Goal: Information Seeking & Learning: Check status

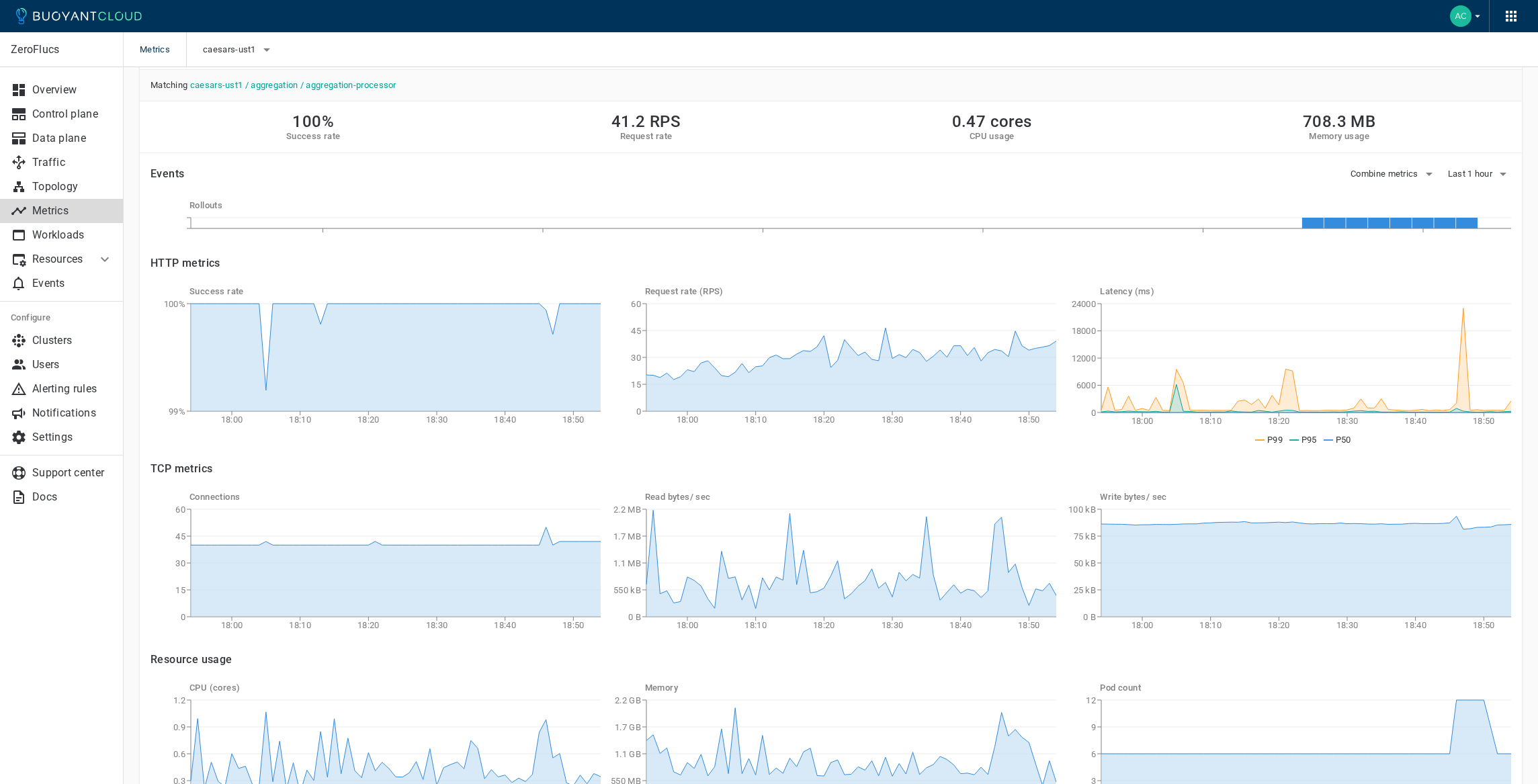
scroll to position [56, 0]
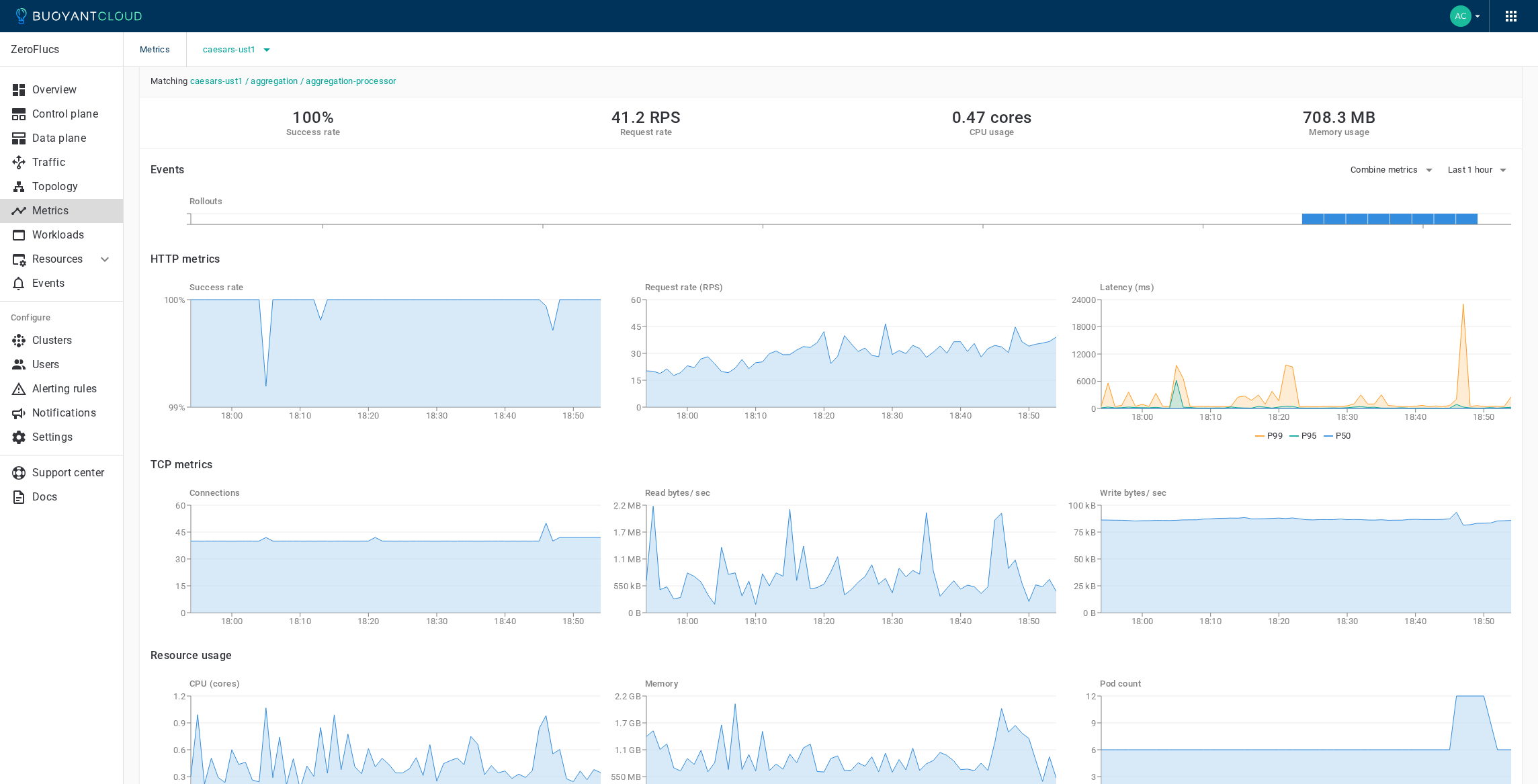
click at [257, 44] on span "caesars-ust1" at bounding box center [231, 50] width 56 height 11
click at [286, 93] on span "caesars-usp1" at bounding box center [268, 90] width 66 height 13
click at [229, 93] on input "caesars-usp1" at bounding box center [220, 90] width 16 height 16
checkbox input "true"
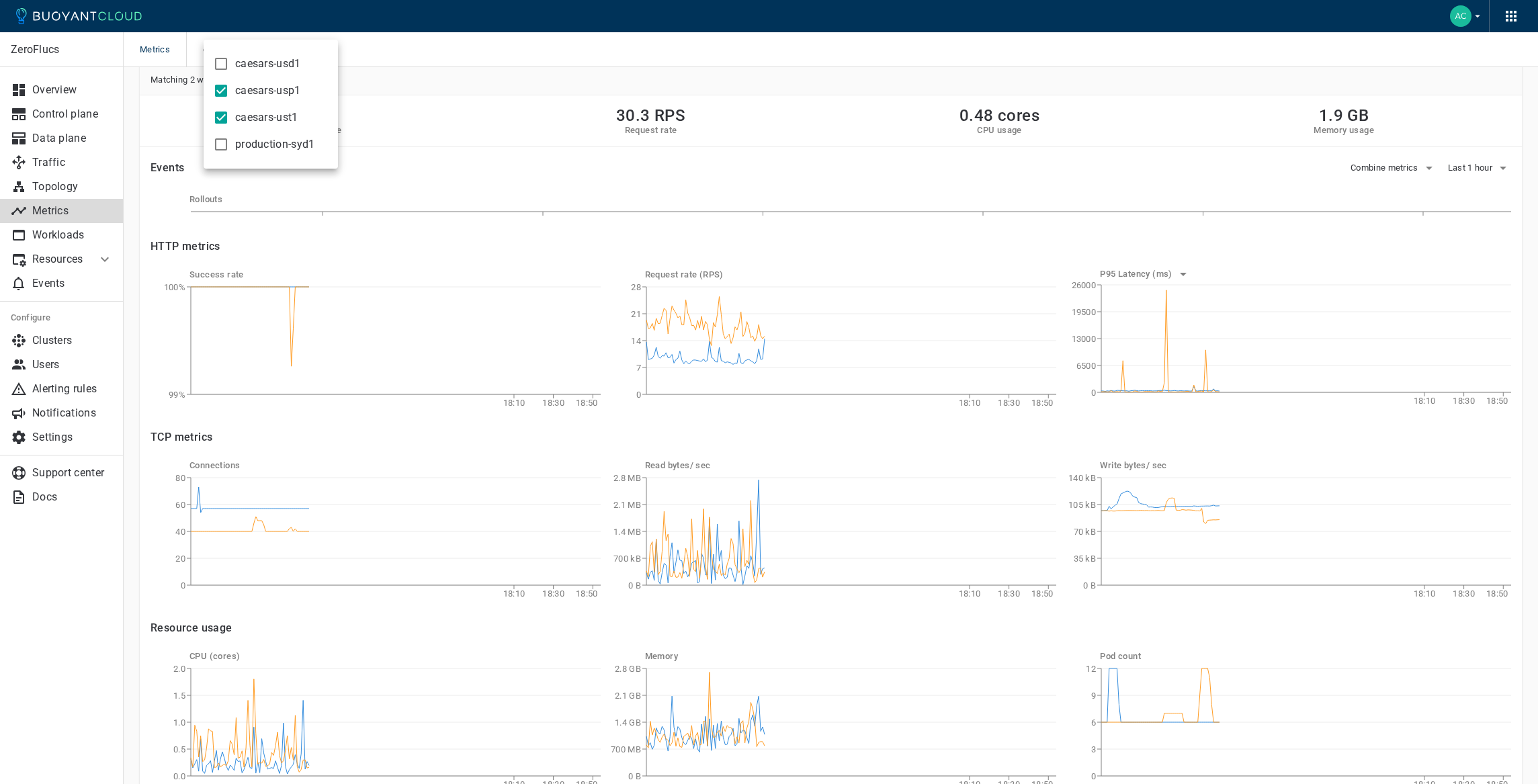
click at [278, 118] on span "caesars-ust1" at bounding box center [266, 117] width 63 height 13
click at [229, 118] on input "caesars-ust1" at bounding box center [220, 117] width 16 height 16
checkbox input "false"
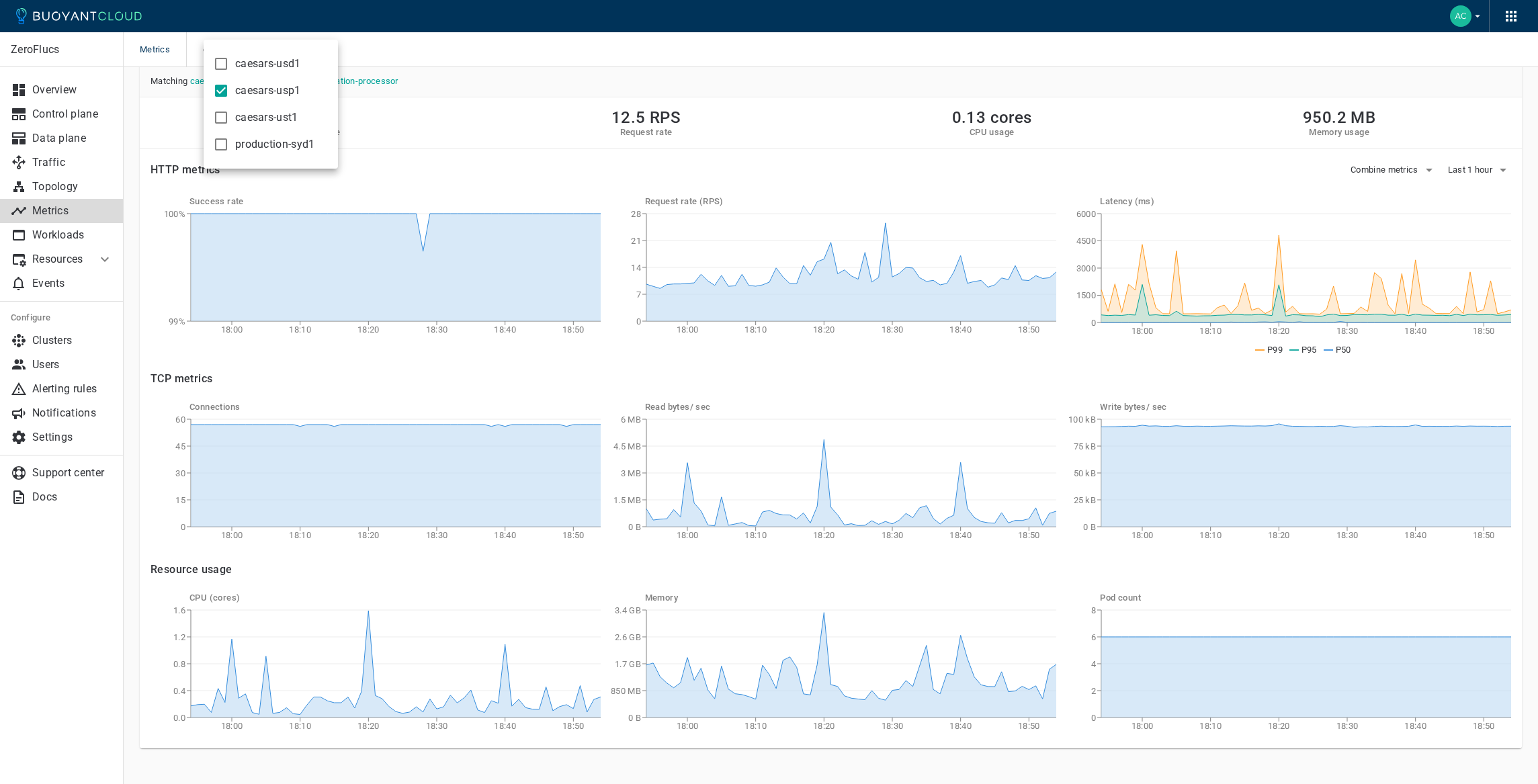
drag, startPoint x: 1386, startPoint y: 328, endPoint x: 1312, endPoint y: 371, distance: 85.6
click at [1386, 328] on div at bounding box center [769, 392] width 1538 height 784
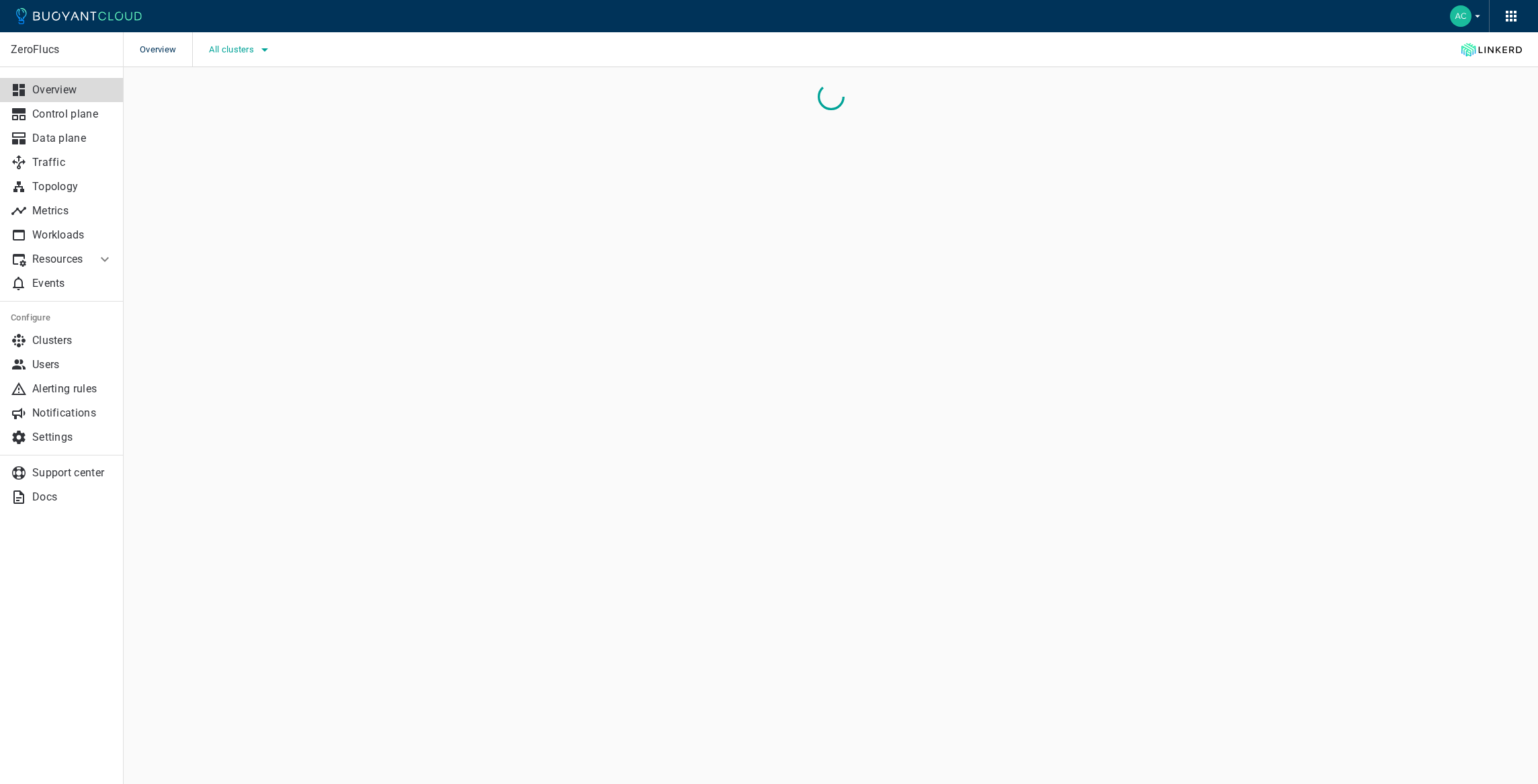
click at [255, 45] on span "All clusters" at bounding box center [232, 50] width 47 height 11
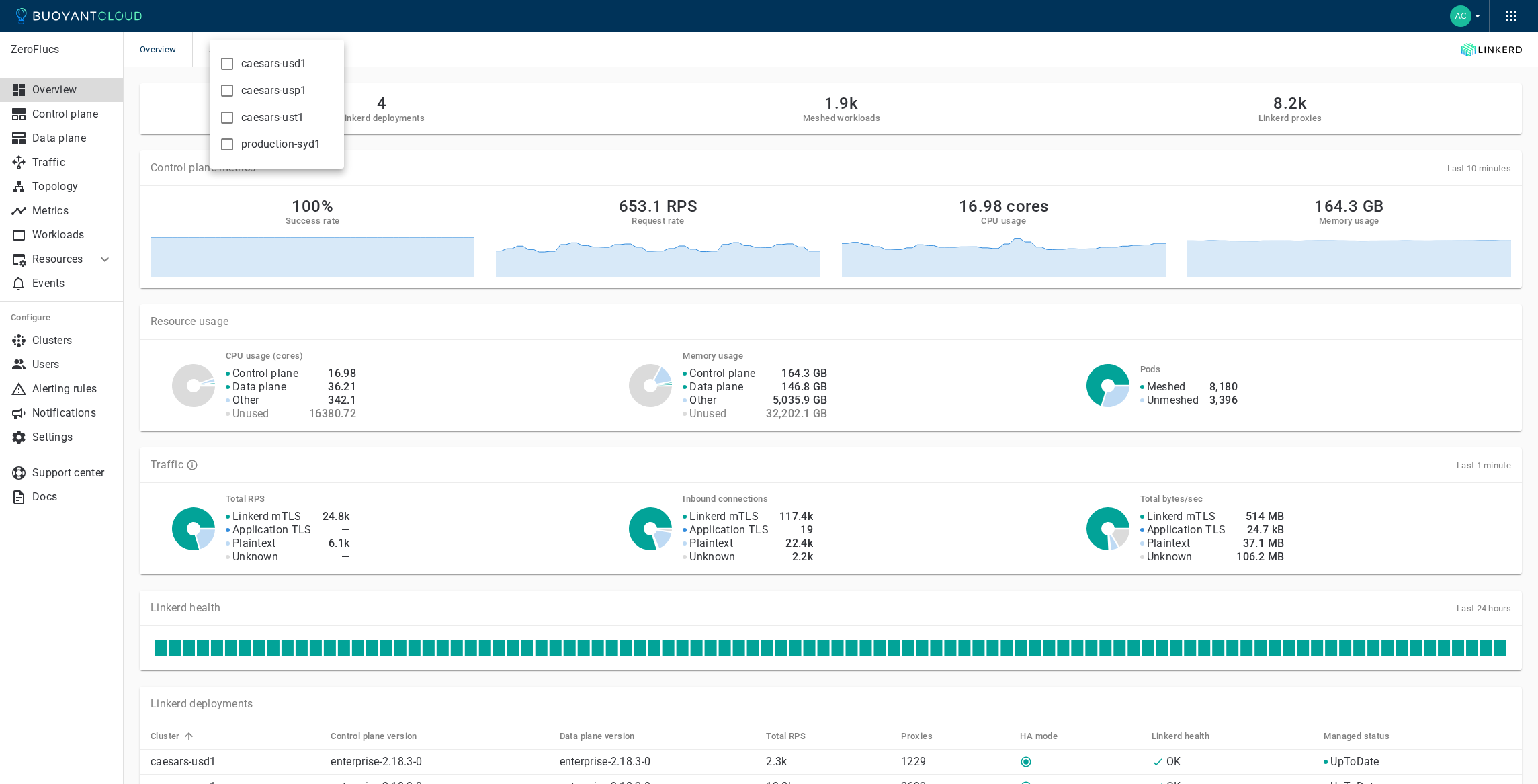
click at [276, 92] on span "caesars-usp1" at bounding box center [274, 90] width 66 height 13
click at [235, 92] on input "caesars-usp1" at bounding box center [227, 90] width 16 height 16
checkbox input "true"
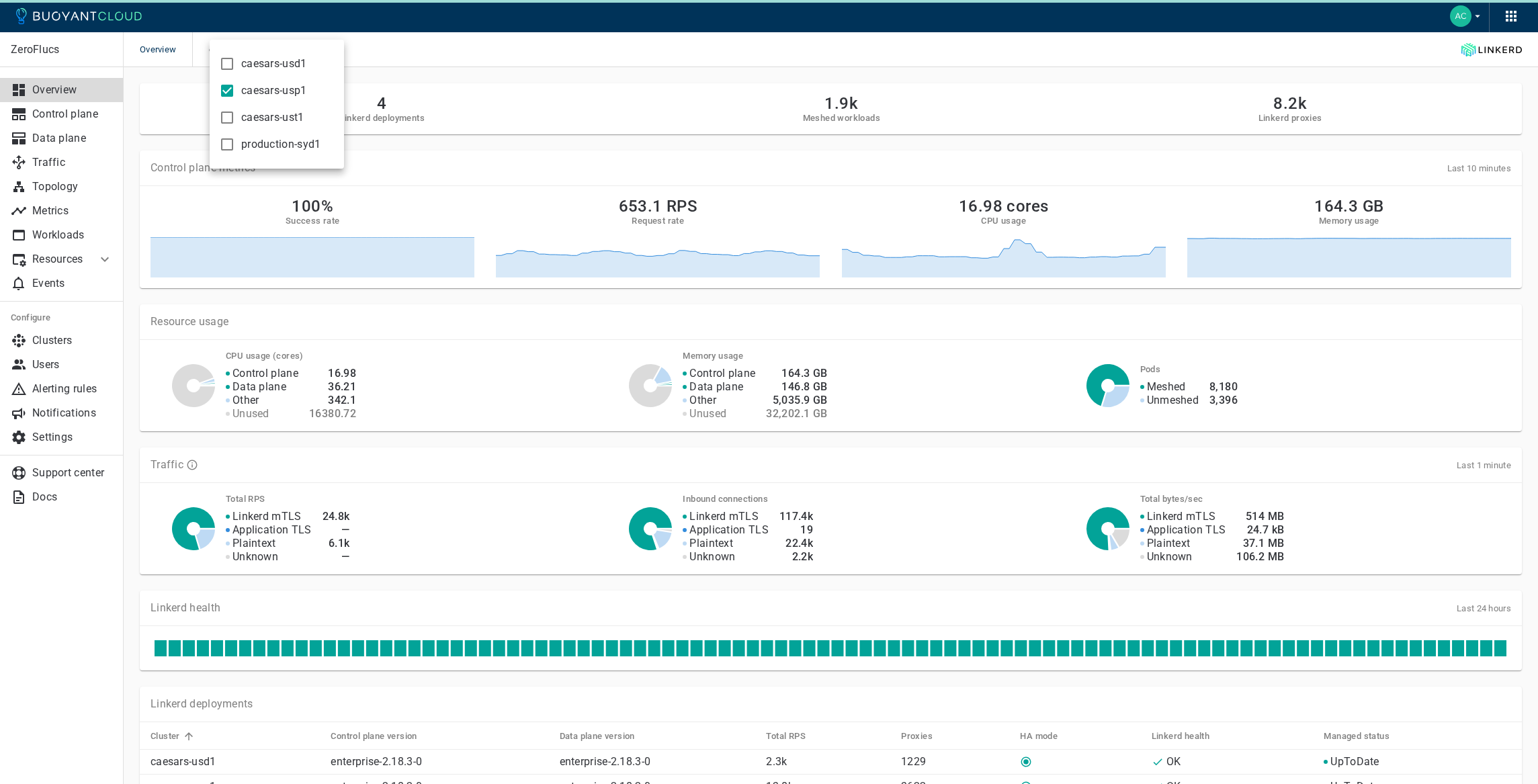
click at [477, 144] on div at bounding box center [769, 392] width 1538 height 784
click at [61, 199] on link "Metrics" at bounding box center [61, 210] width 123 height 24
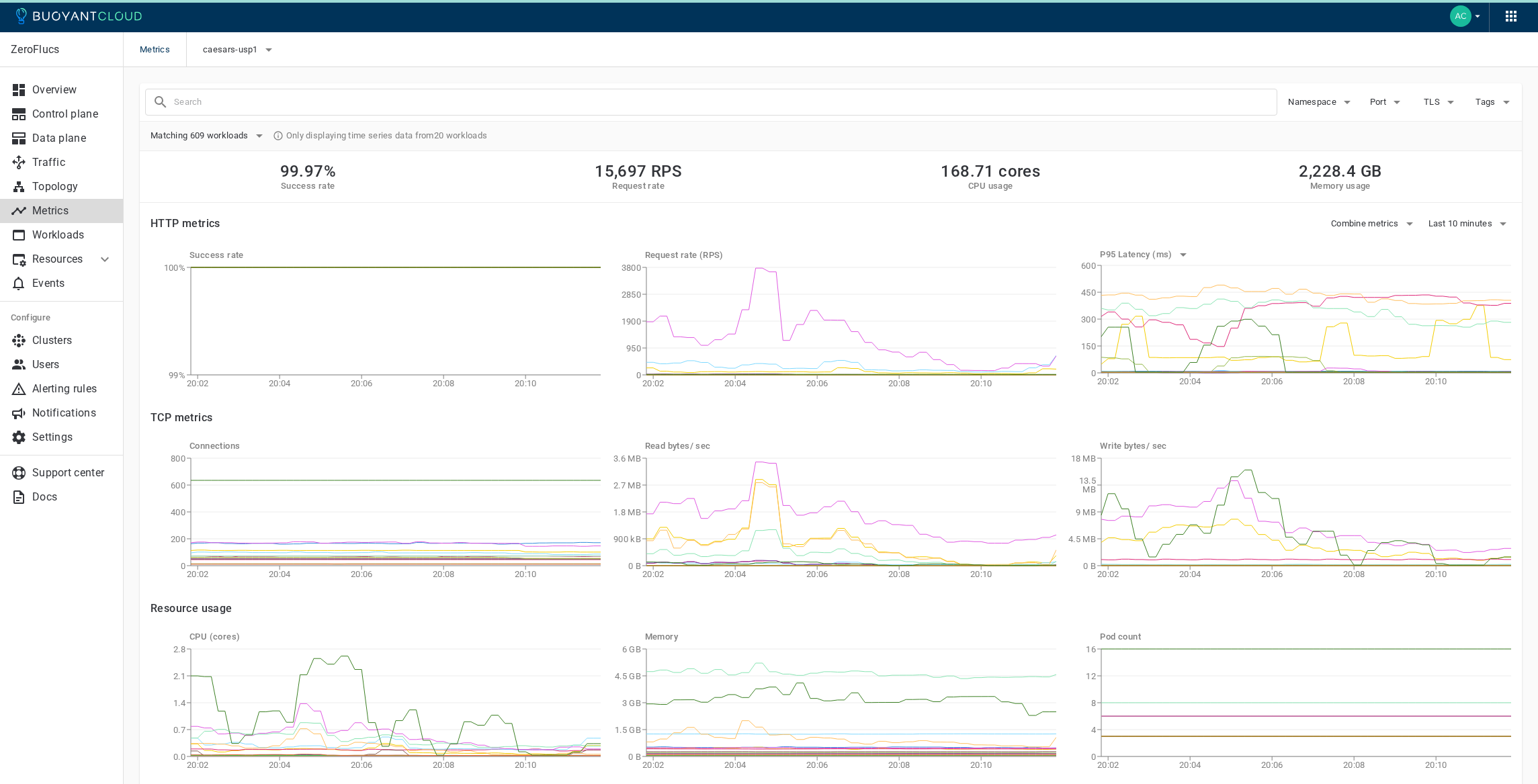
click at [224, 112] on div at bounding box center [711, 102] width 1132 height 27
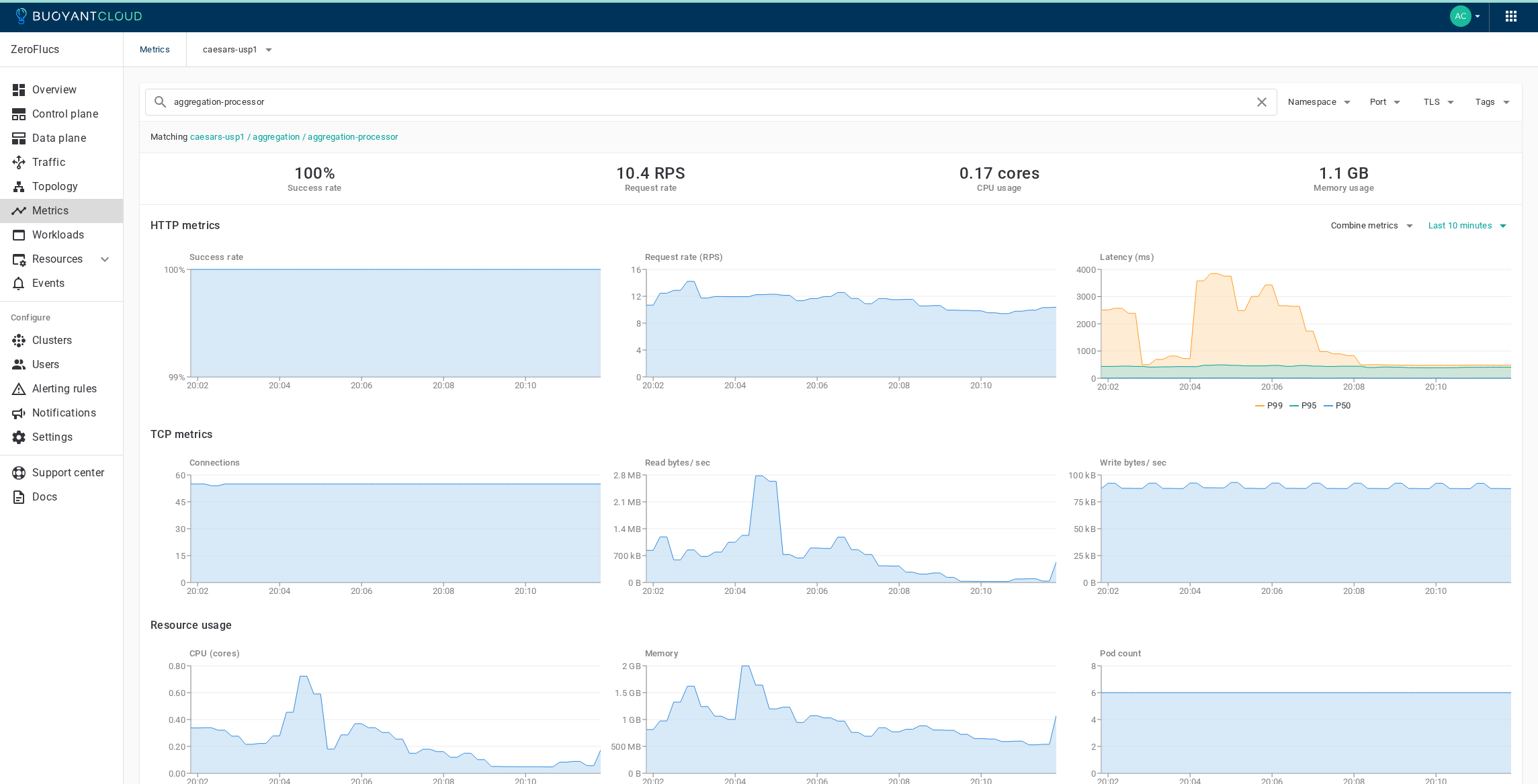
click at [1467, 227] on span "Last 10 minutes" at bounding box center [1462, 226] width 68 height 11
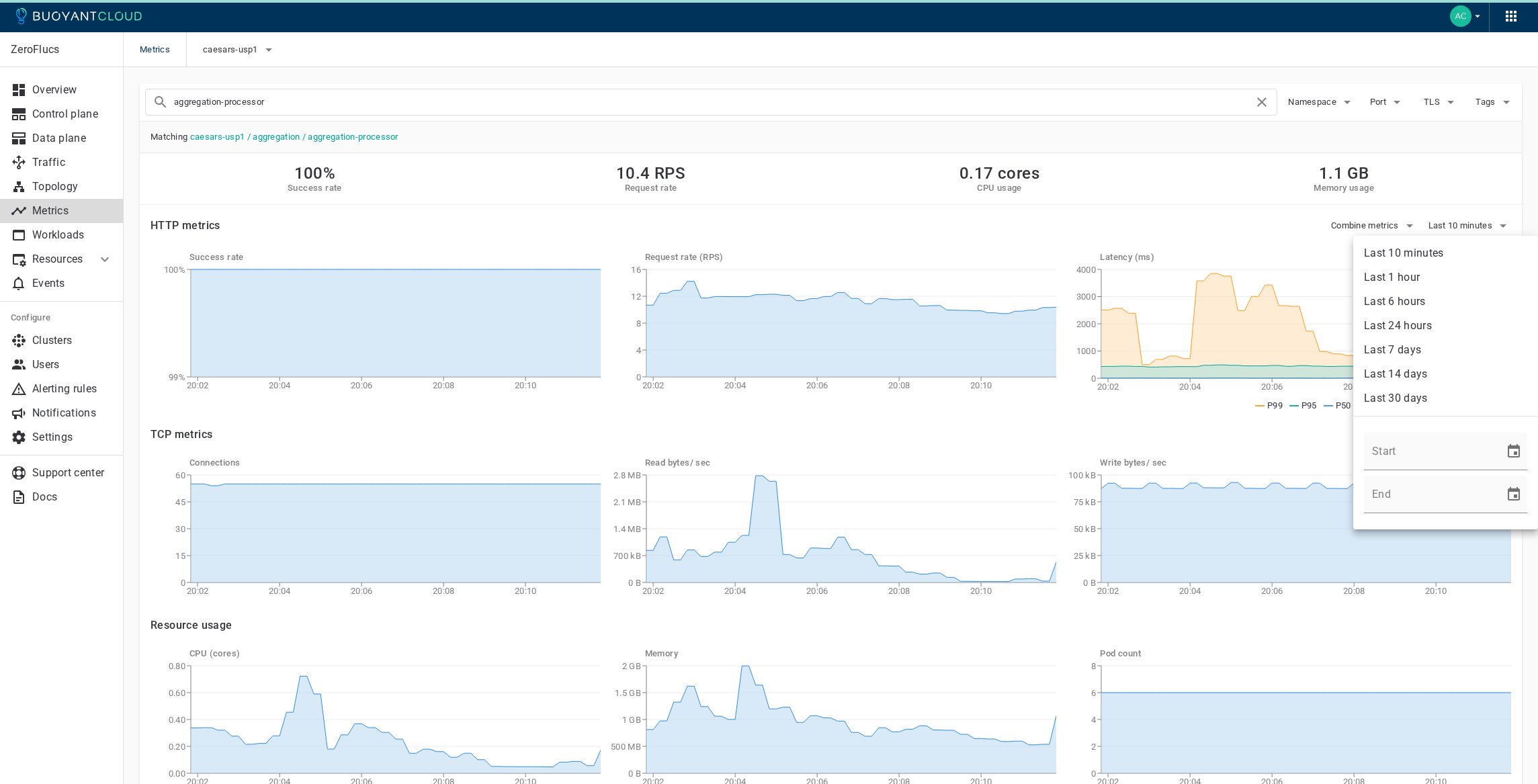
click at [1418, 278] on li "Last 1 hour" at bounding box center [1446, 277] width 185 height 24
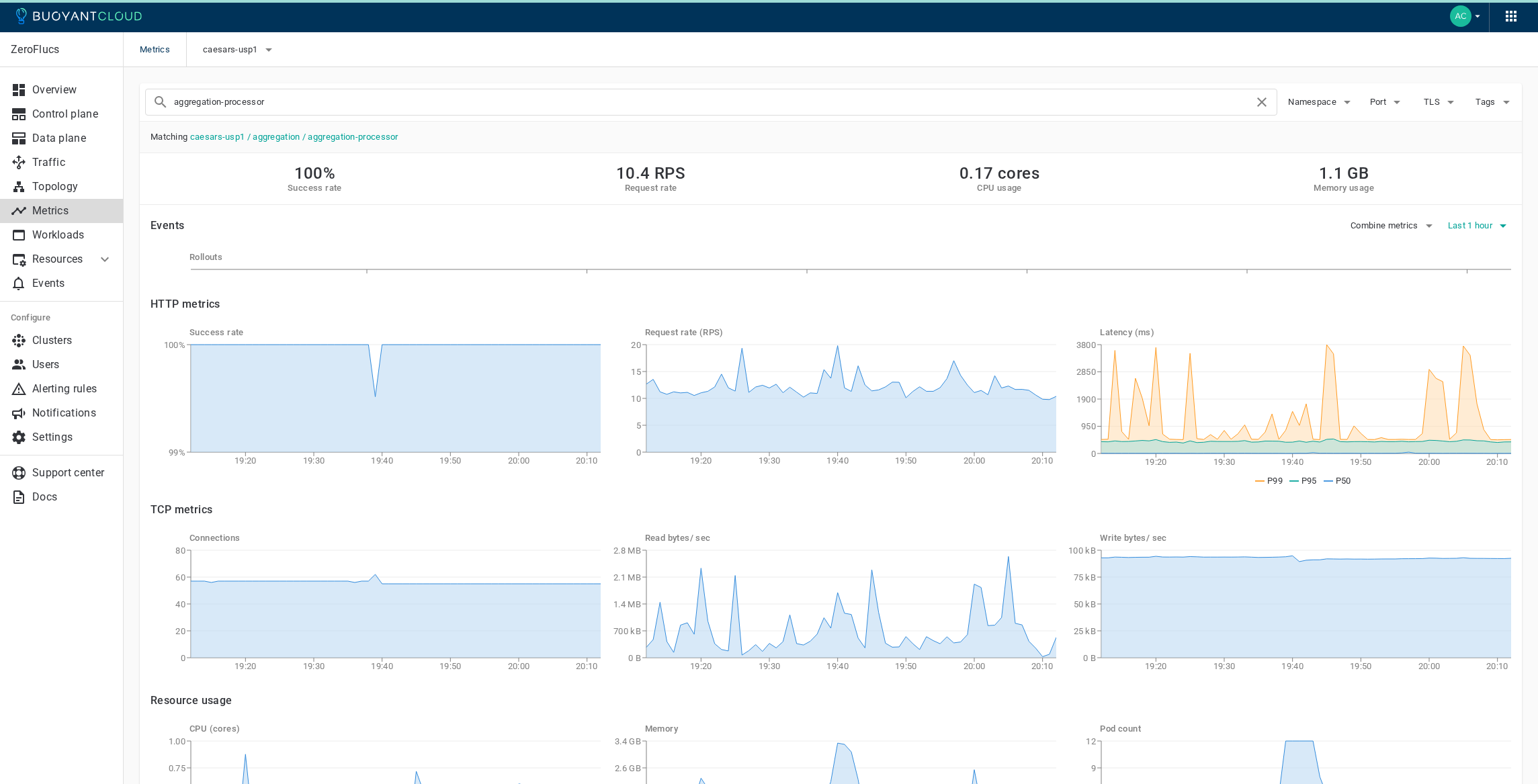
click at [1473, 224] on span "Last 1 hour" at bounding box center [1471, 226] width 47 height 11
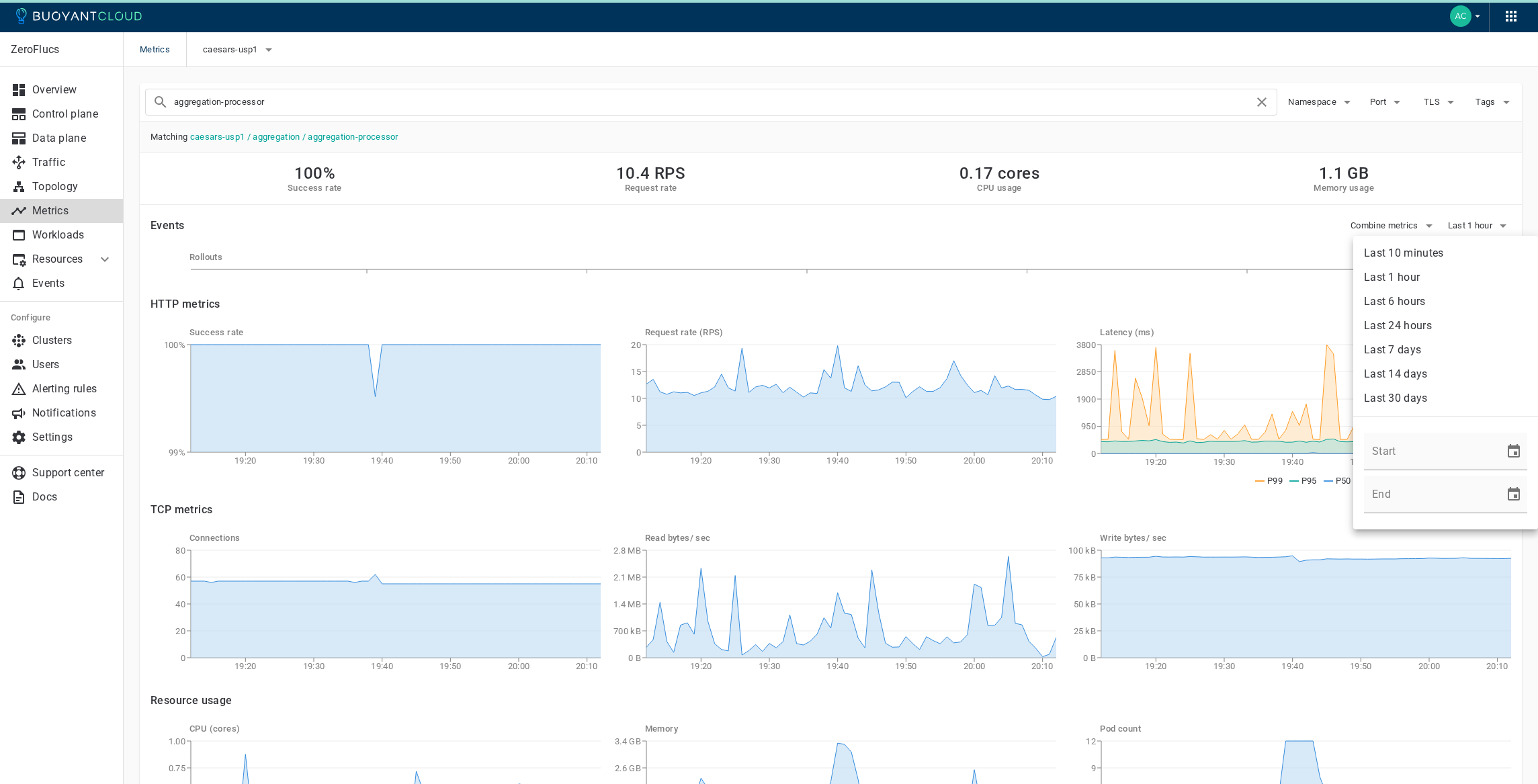
click at [1433, 297] on li "Last 6 hours" at bounding box center [1446, 301] width 185 height 24
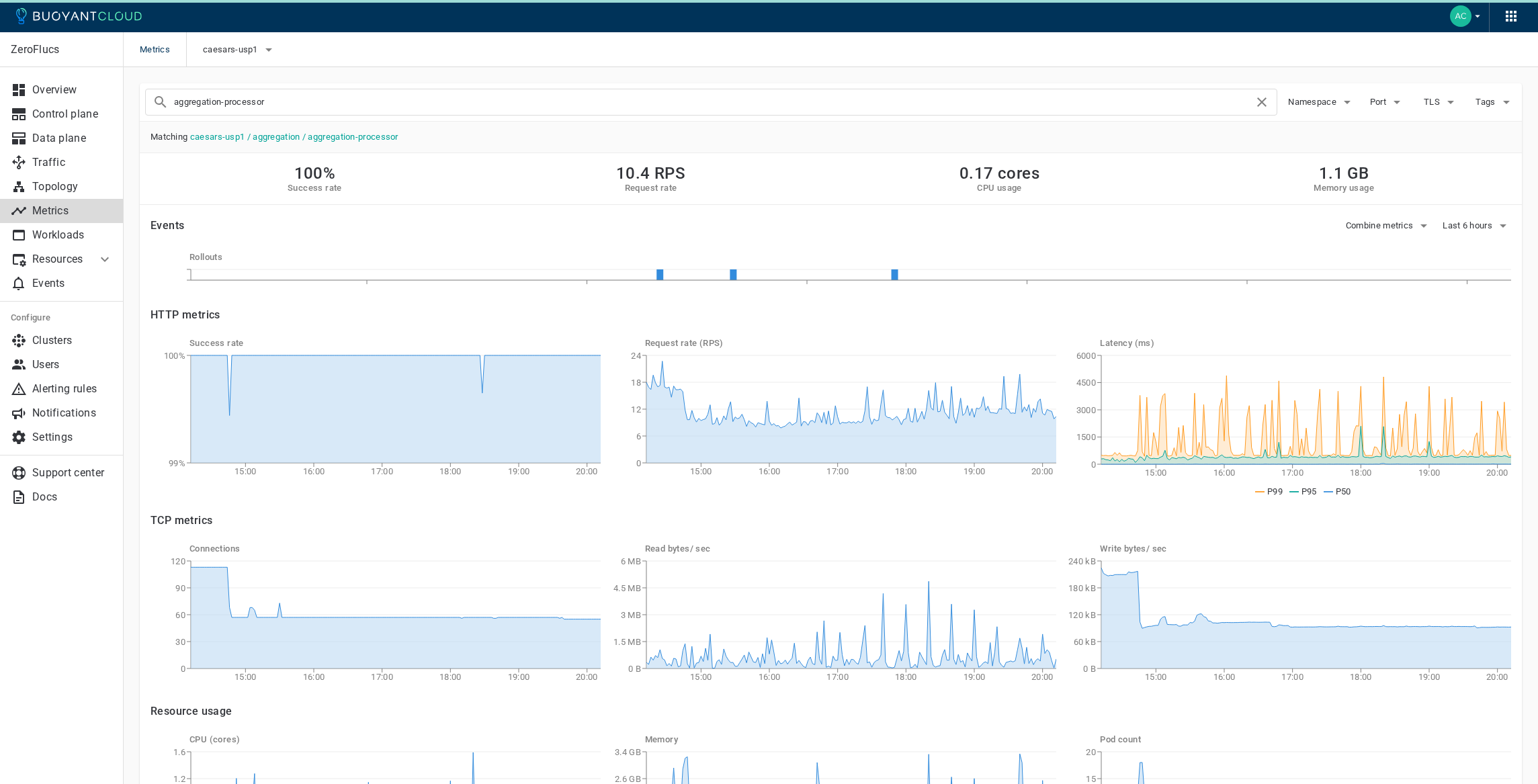
click at [414, 110] on input "aggregation-processor" at bounding box center [713, 102] width 1079 height 19
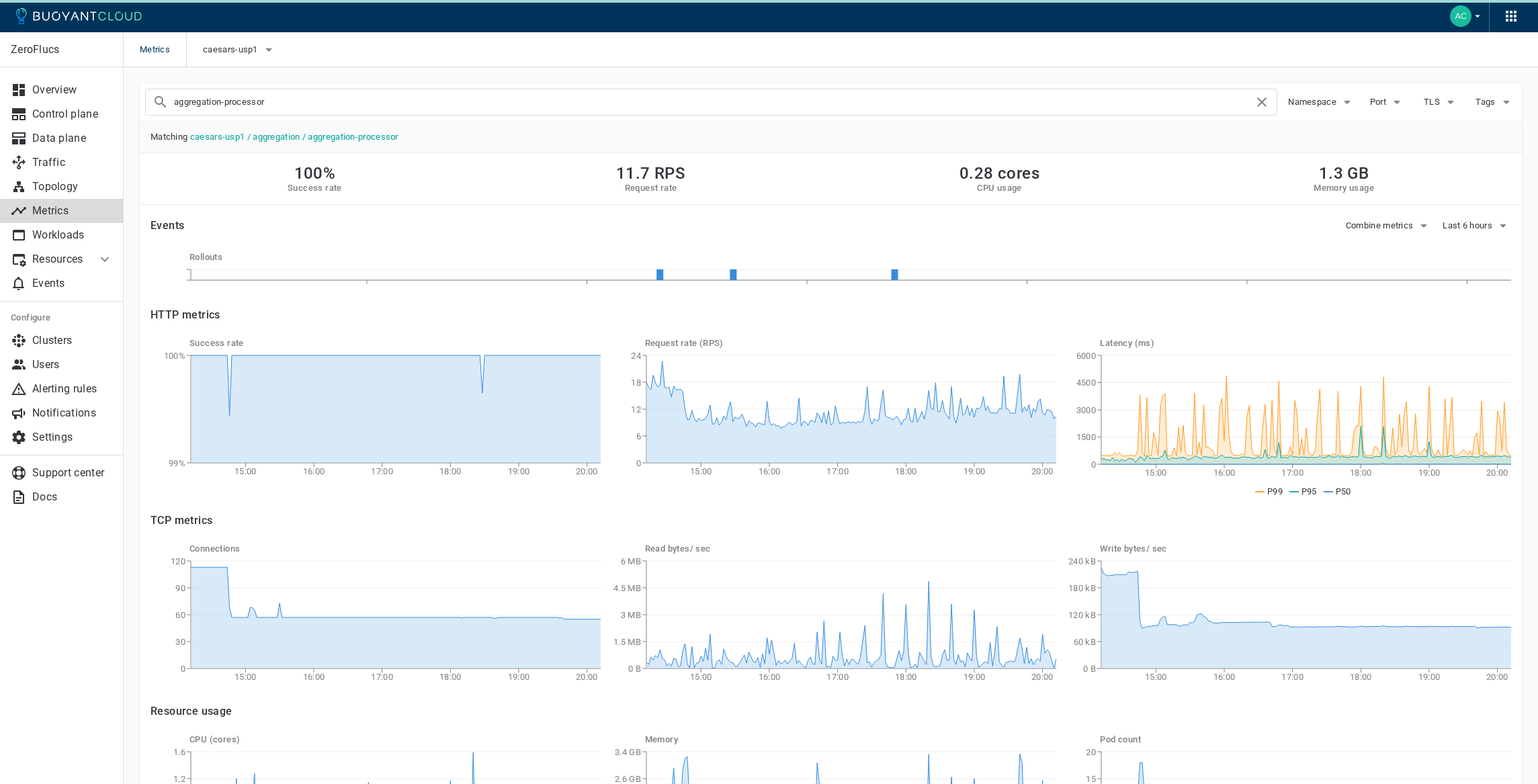
click at [241, 99] on input "aggregation-processor" at bounding box center [713, 102] width 1079 height 19
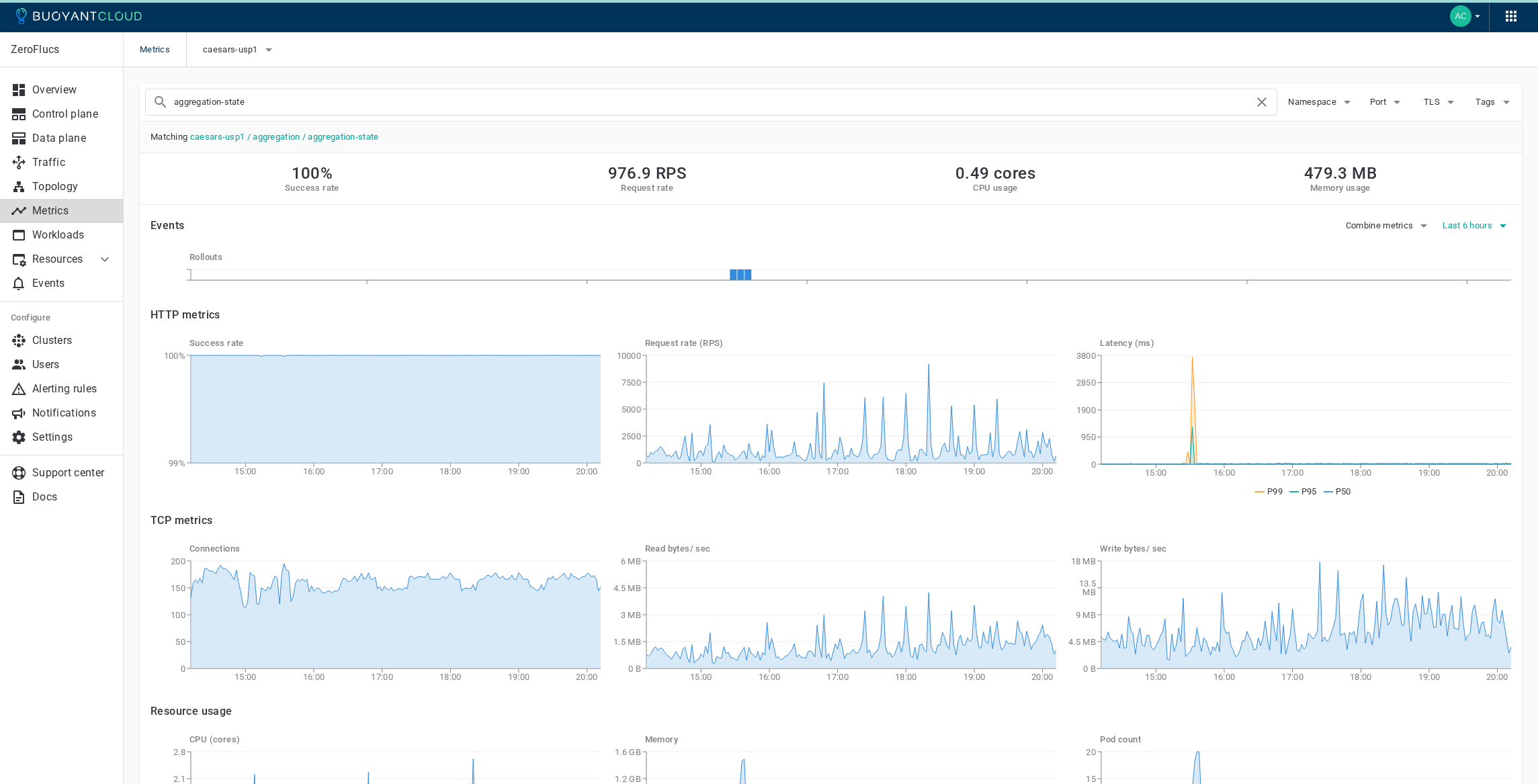
click at [1479, 223] on span "Last 6 hours" at bounding box center [1468, 226] width 52 height 11
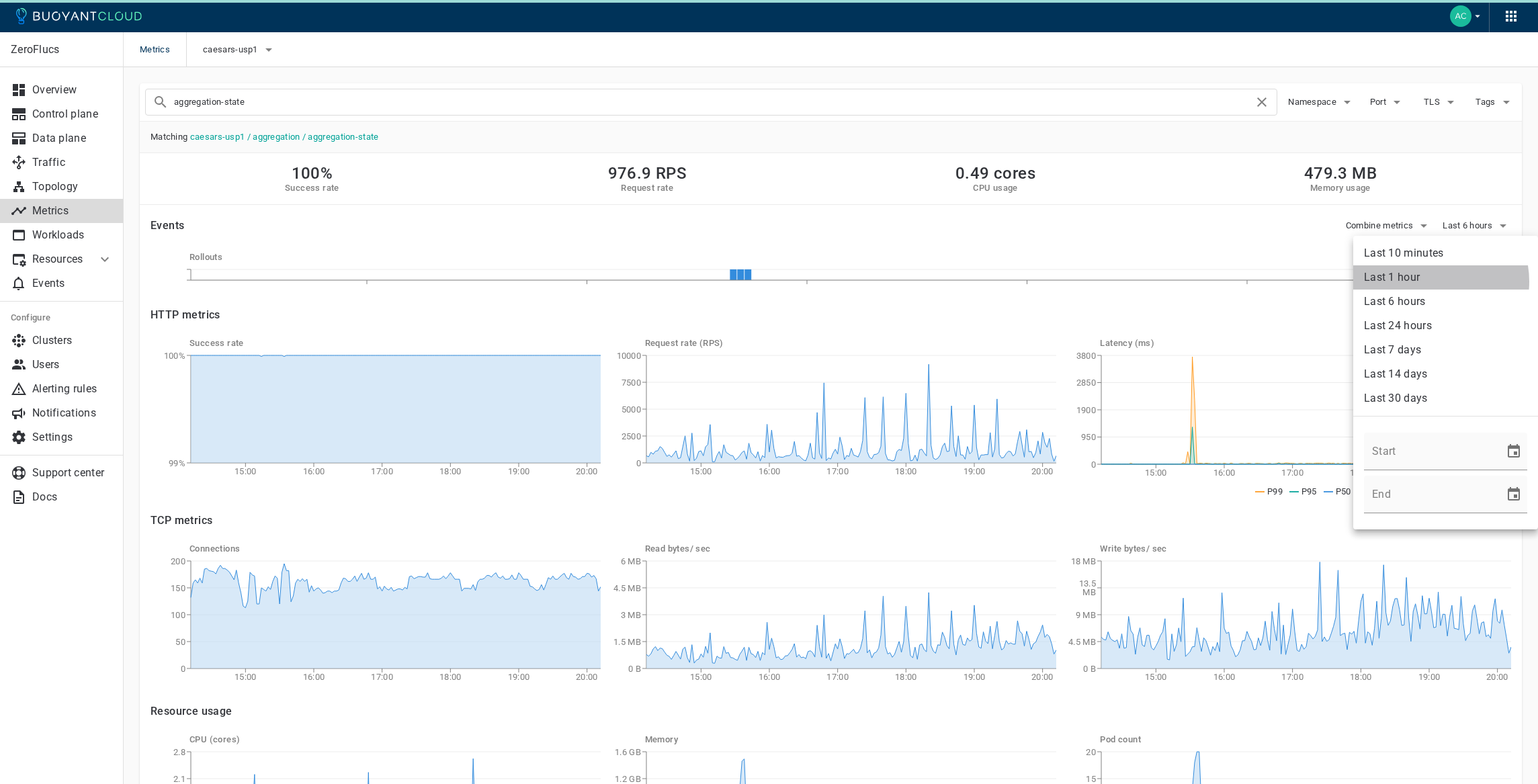
click at [1433, 282] on li "Last 1 hour" at bounding box center [1446, 277] width 185 height 24
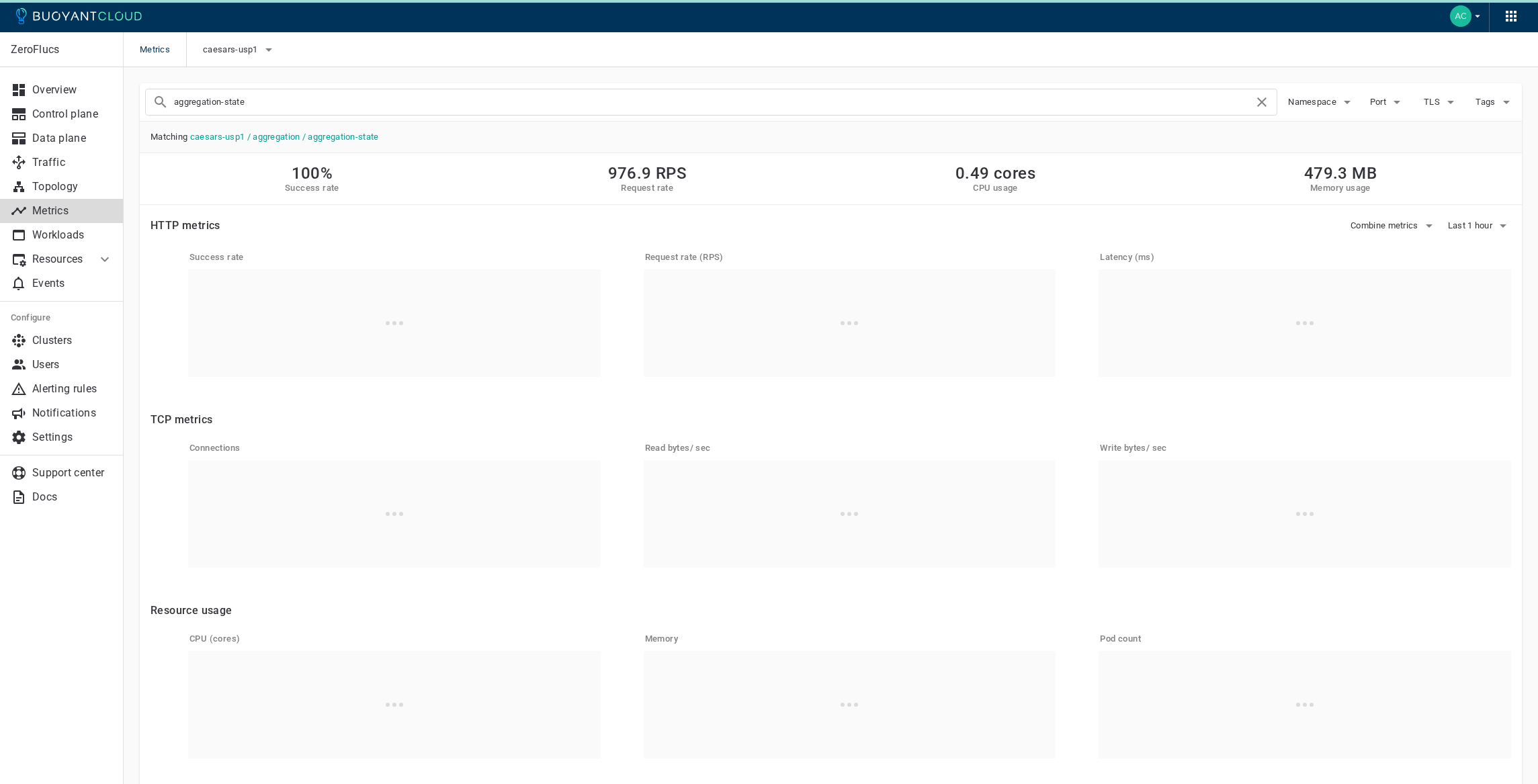
click at [307, 97] on input "aggregation-state" at bounding box center [713, 102] width 1079 height 19
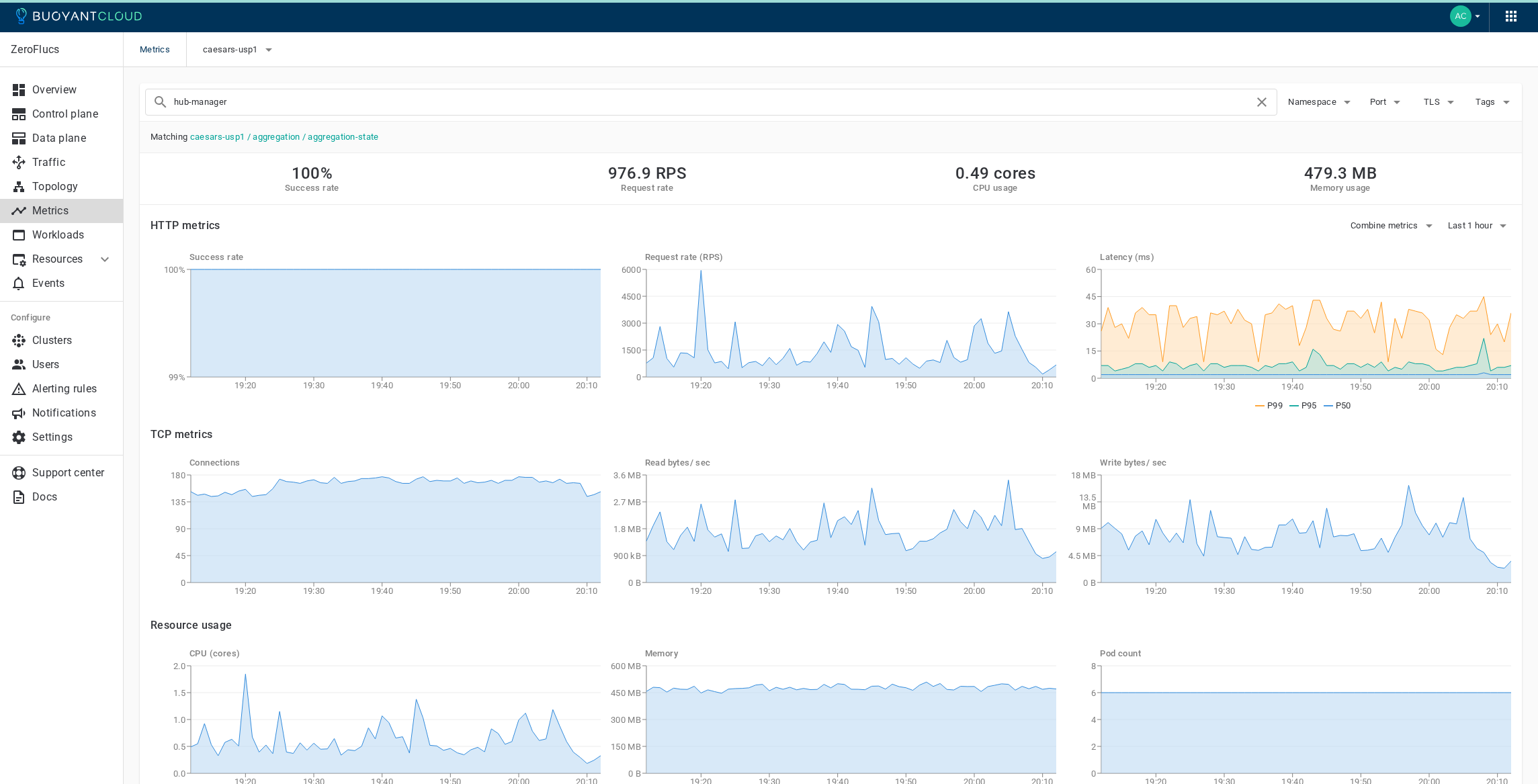
type input "hub-manager"
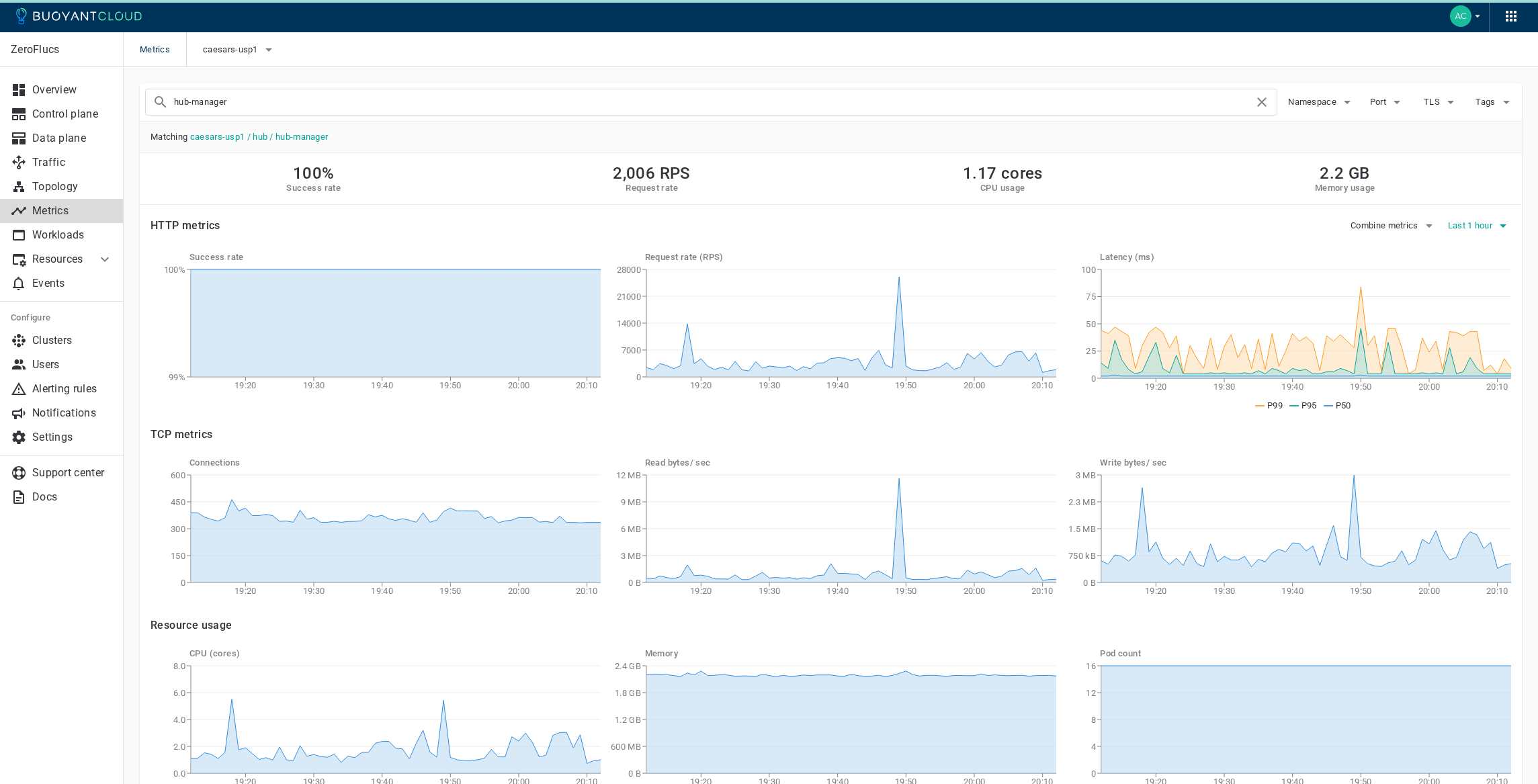
click at [1476, 216] on button "Last 1 hour" at bounding box center [1479, 226] width 63 height 20
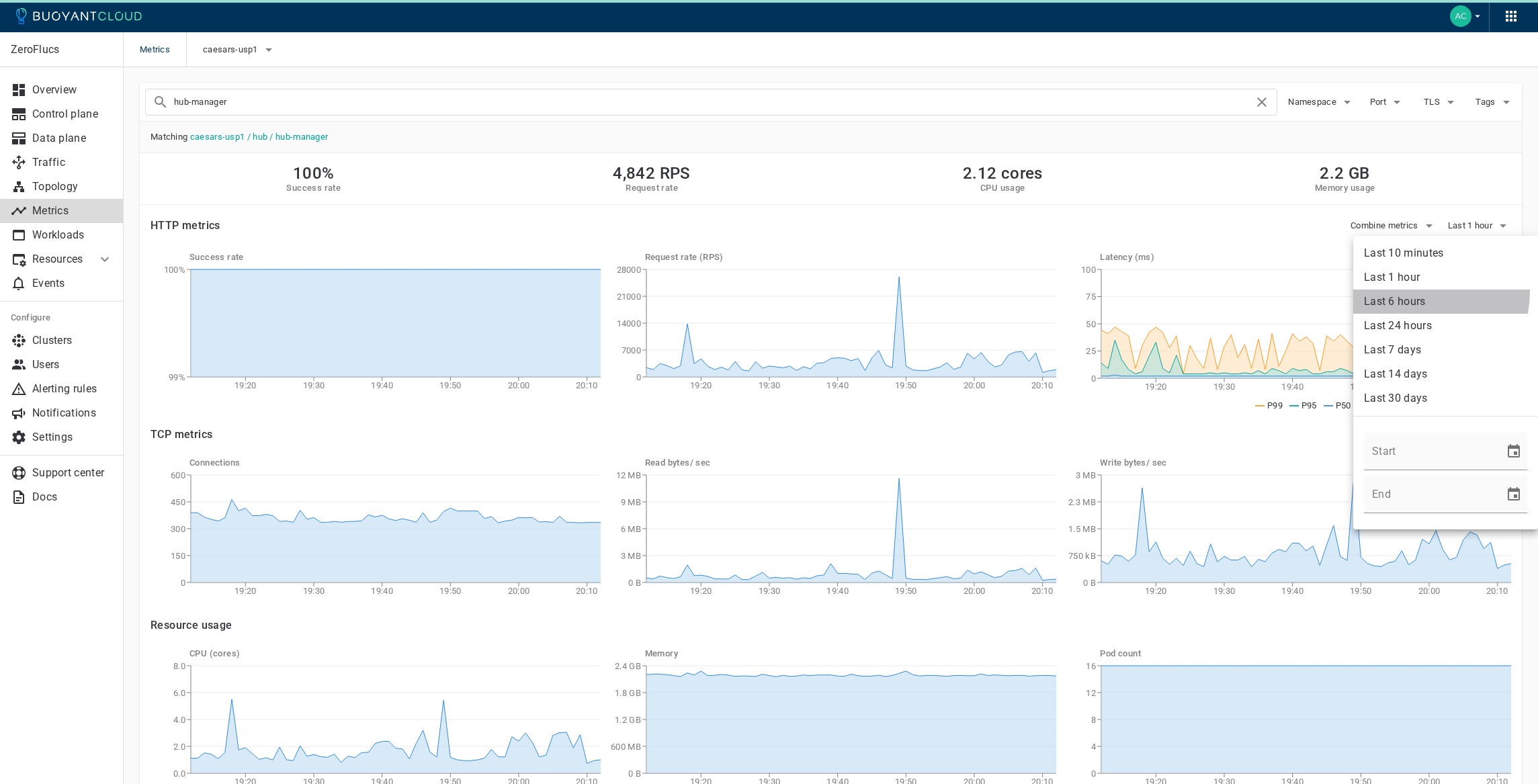
click at [1413, 292] on li "Last 6 hours" at bounding box center [1446, 301] width 185 height 24
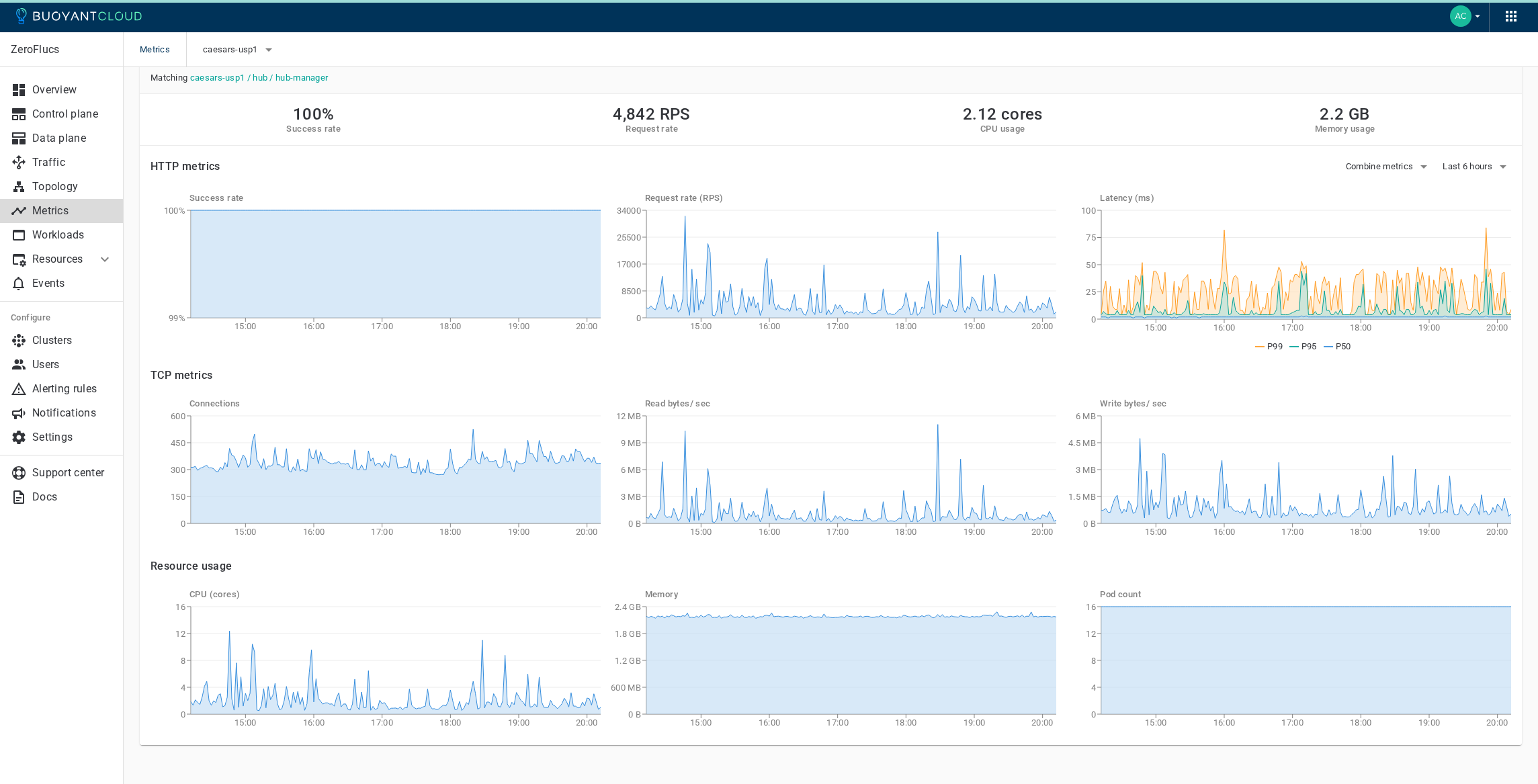
scroll to position [74, 0]
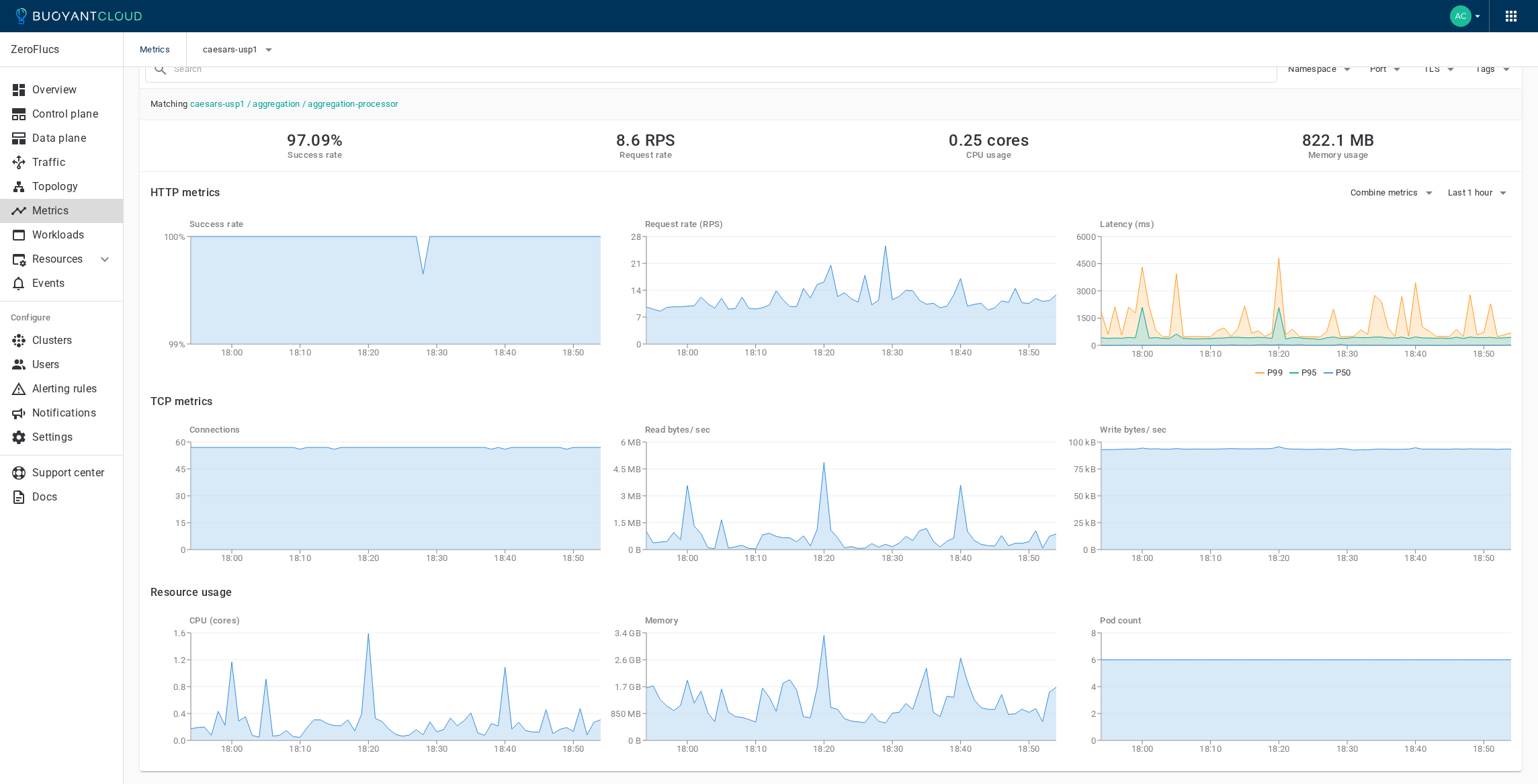
scroll to position [37, 0]
